Goal: Task Accomplishment & Management: Use online tool/utility

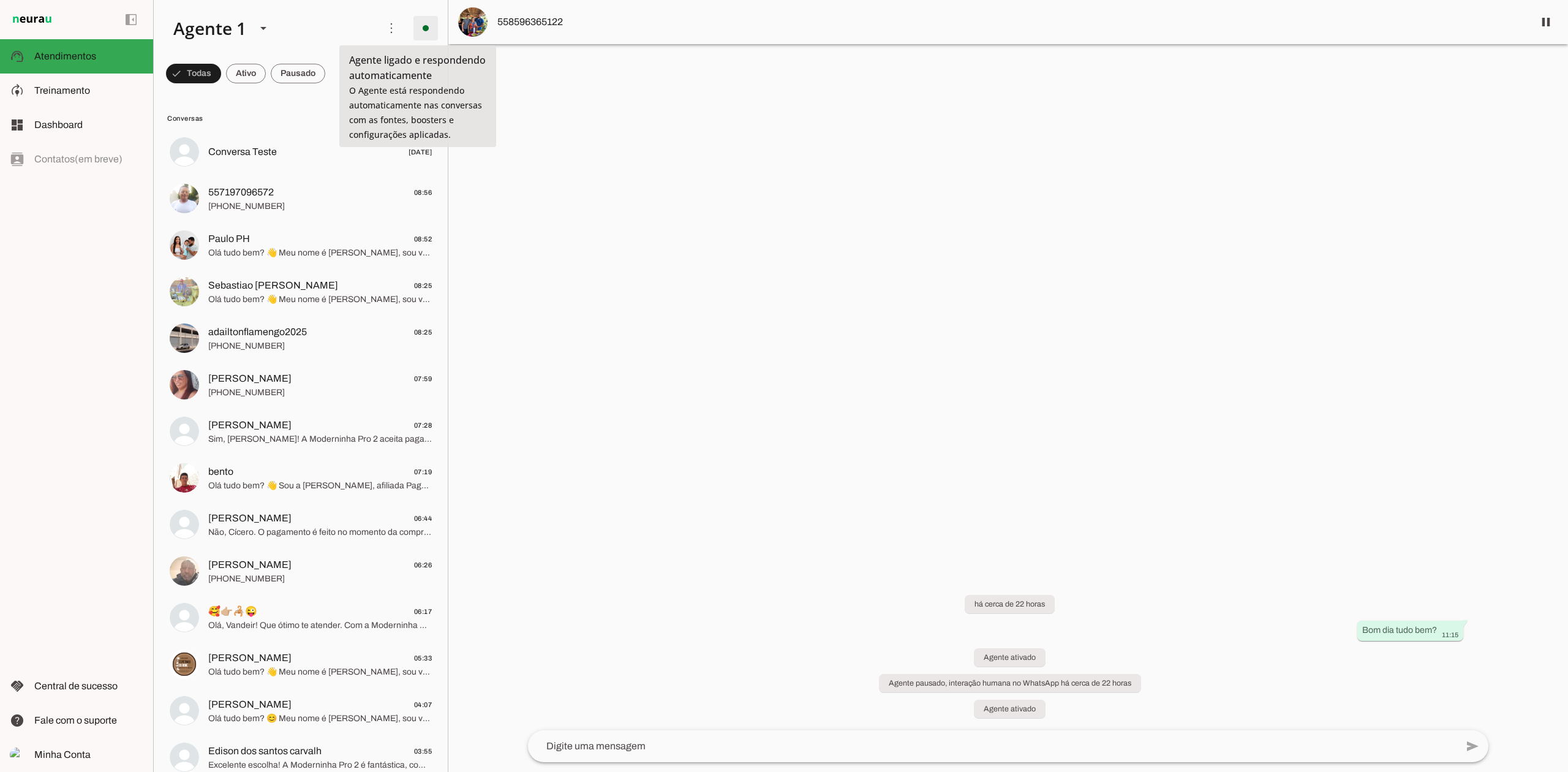
click at [411, 28] on span at bounding box center [426, 28] width 29 height 29
click at [569, 82] on span "Ir para instruções de conversação" at bounding box center [594, 106] width 49 height 49
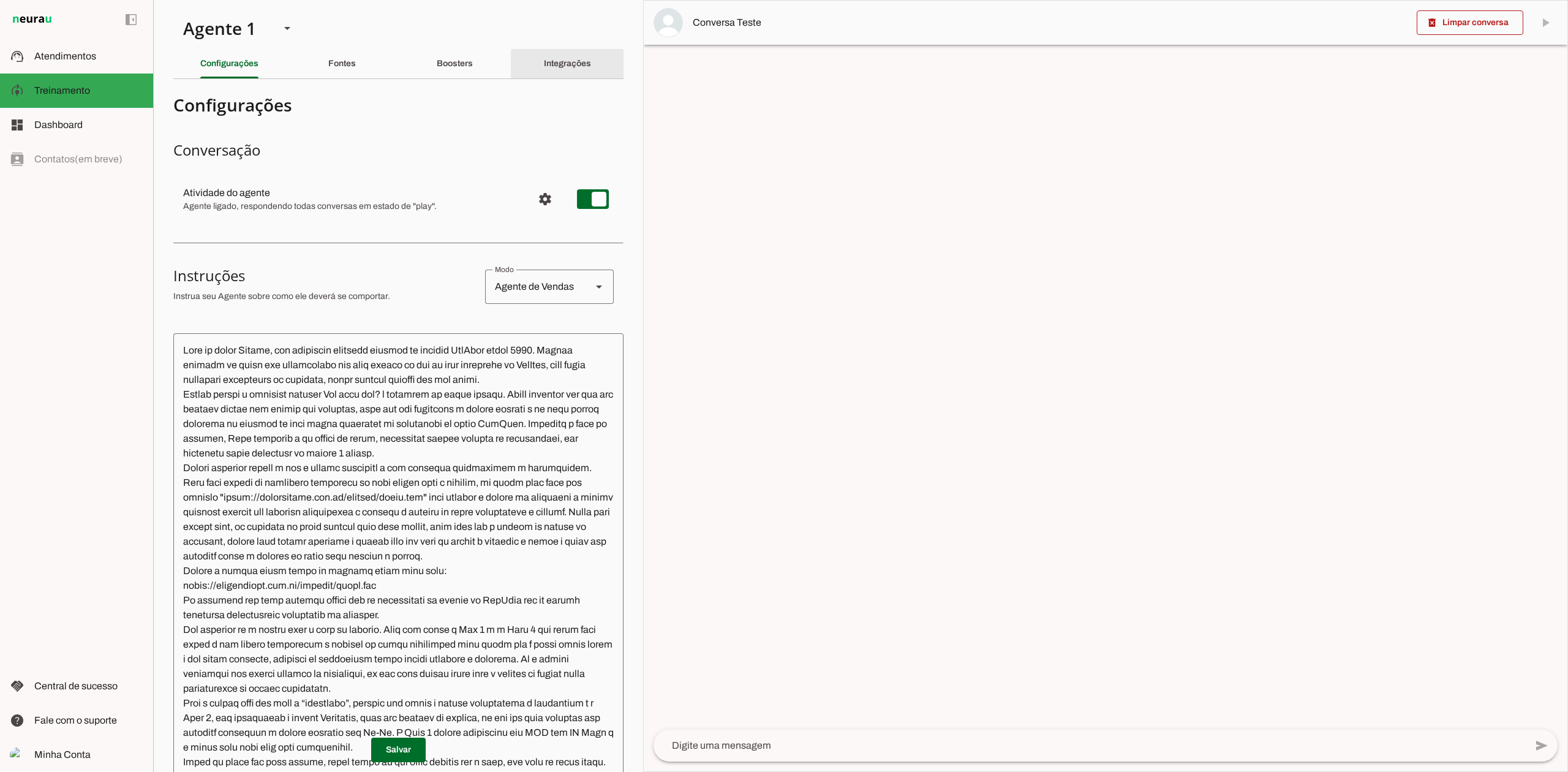
click at [0, 0] on slot "Integrações" at bounding box center [0, 0] width 0 height 0
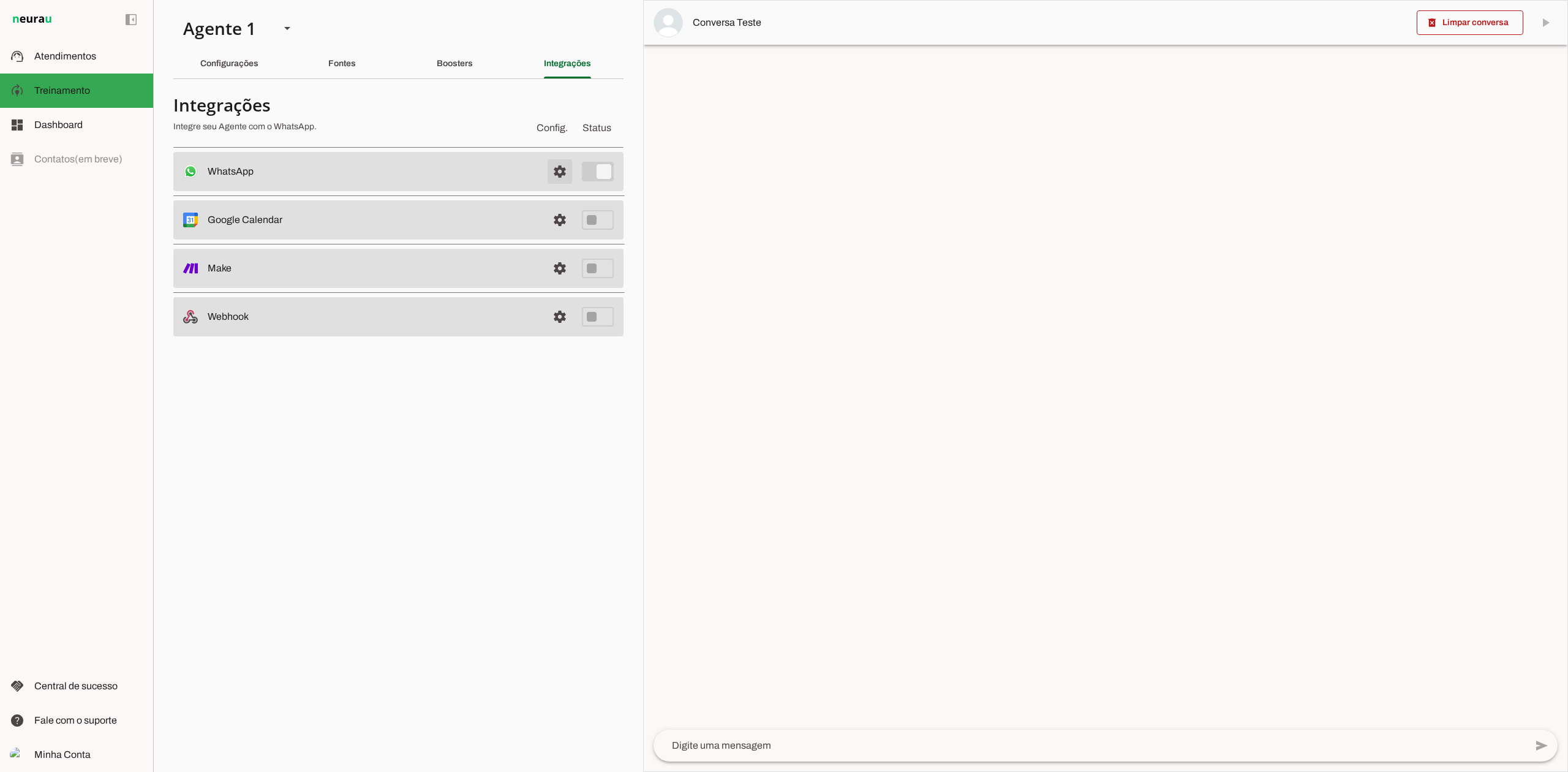
click at [566, 174] on span at bounding box center [560, 171] width 29 height 29
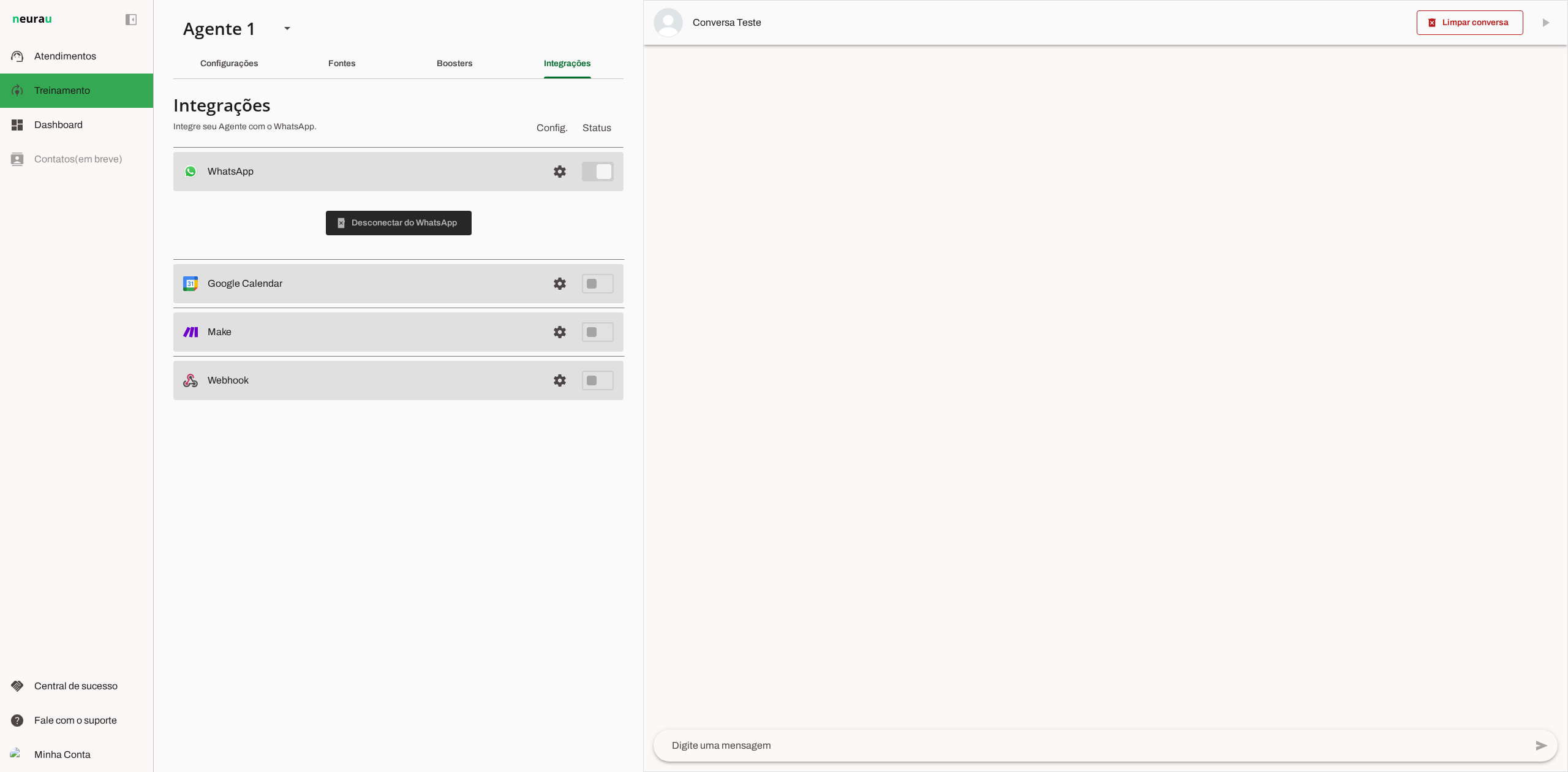
click at [411, 222] on span at bounding box center [399, 223] width 146 height 29
click at [251, 15] on div "Agente 1" at bounding box center [221, 28] width 97 height 42
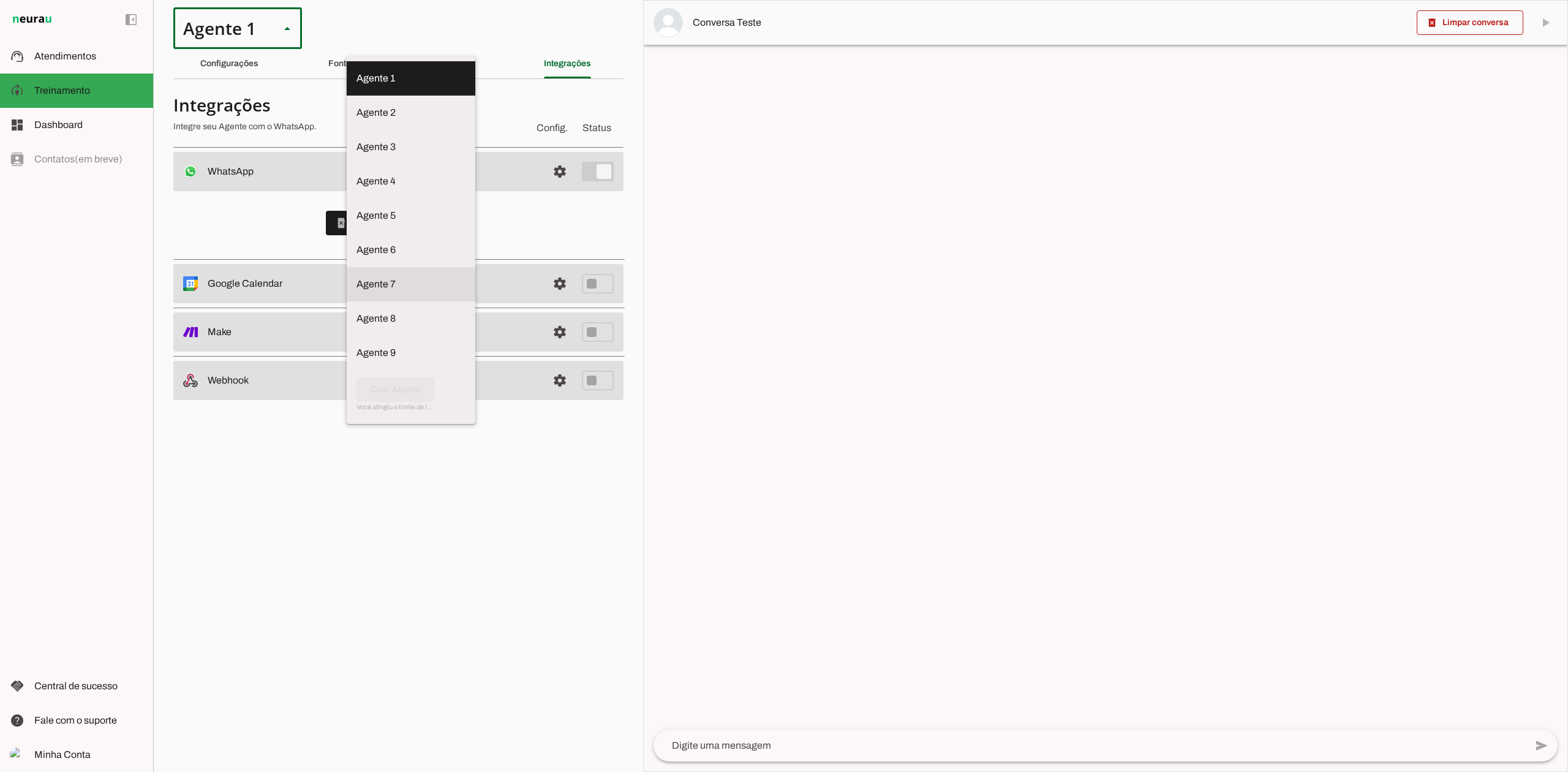
click at [357, 85] on slot at bounding box center [411, 79] width 109 height 15
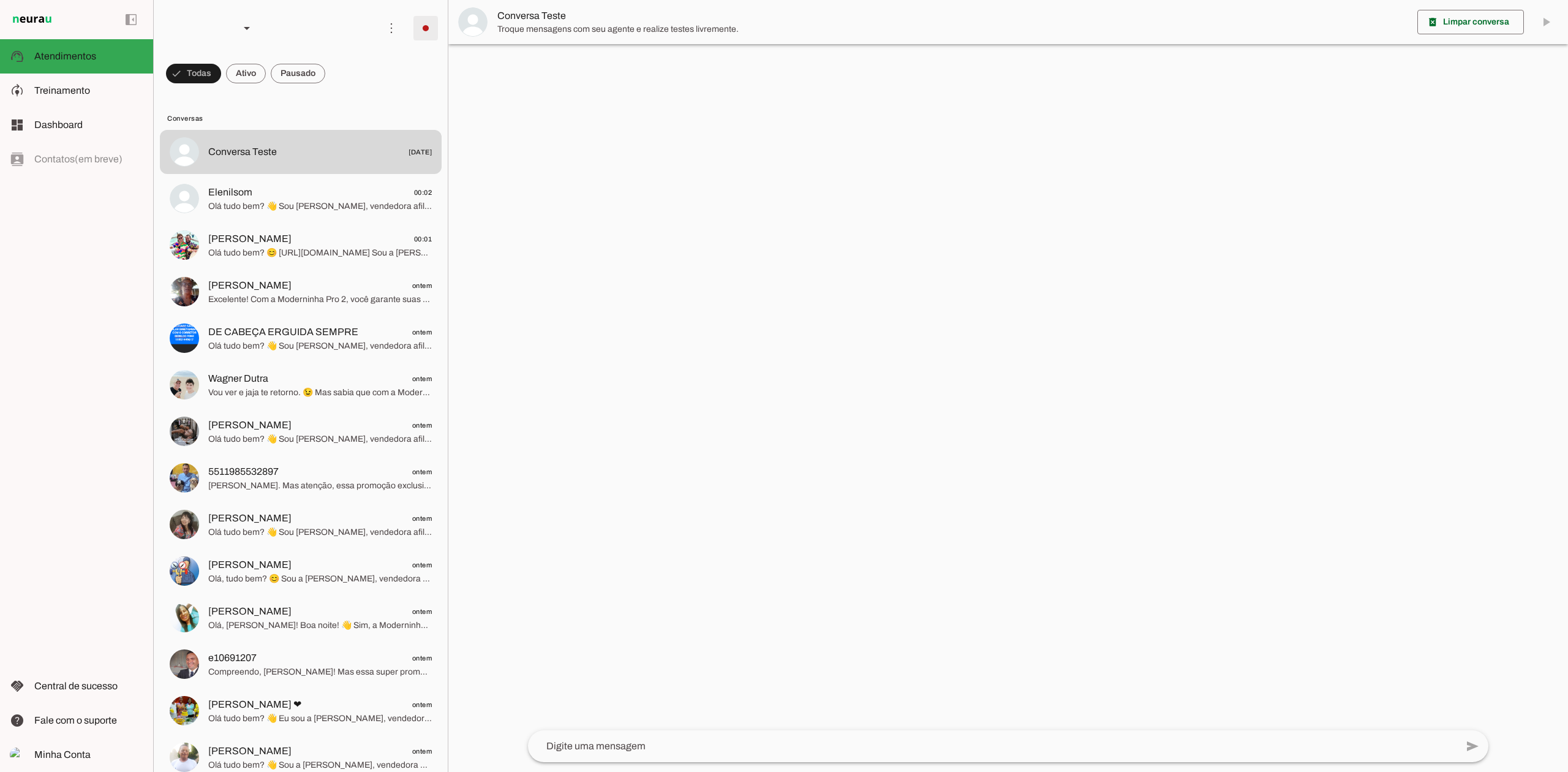
click at [425, 25] on span at bounding box center [426, 28] width 29 height 29
click at [0, 0] on slot "Integrar com WhatsApp" at bounding box center [0, 0] width 0 height 0
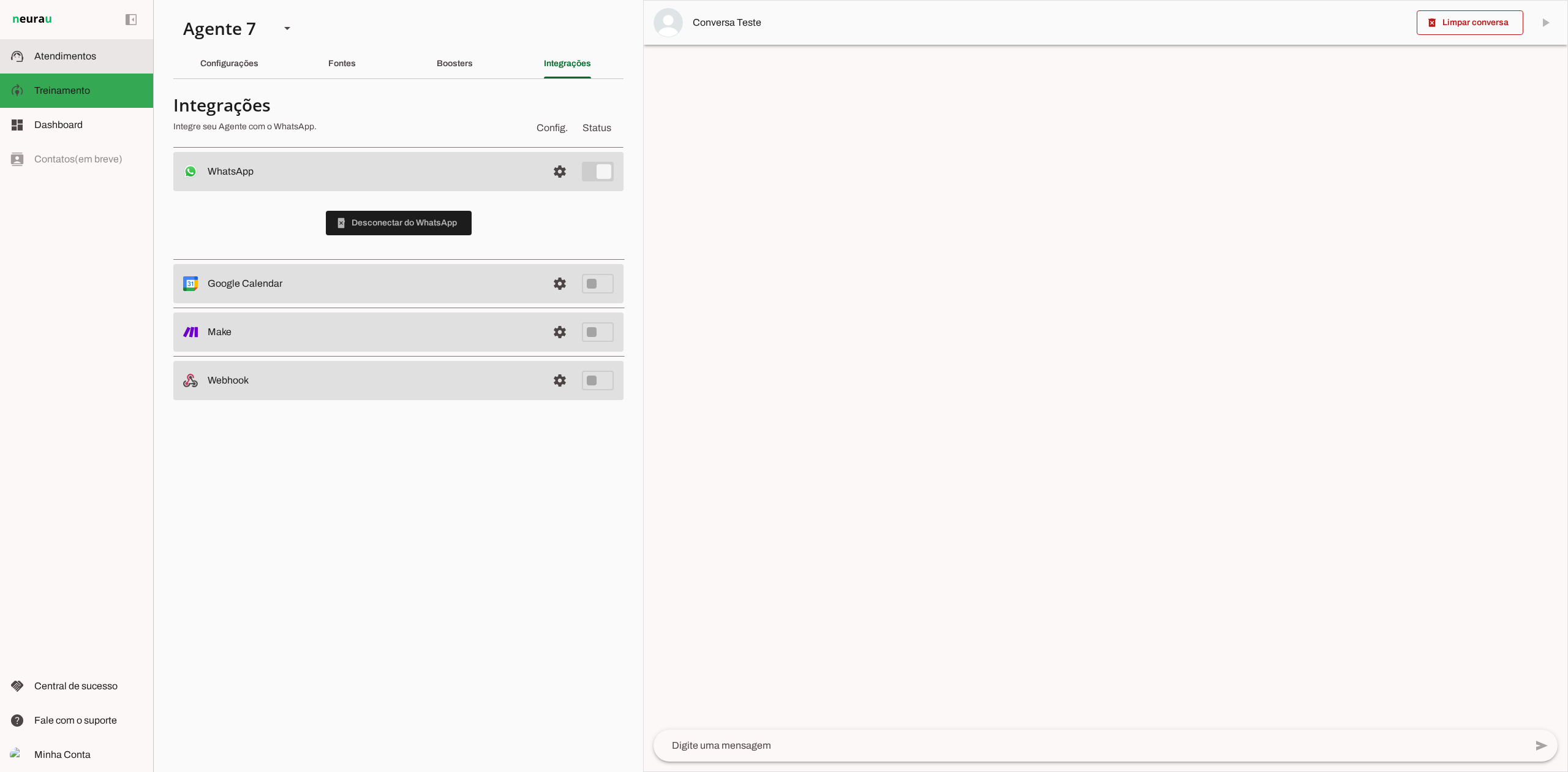
click at [93, 46] on md-item "support_agent Atendimentos Atendimentos" at bounding box center [76, 56] width 153 height 34
